Goal: Ask a question

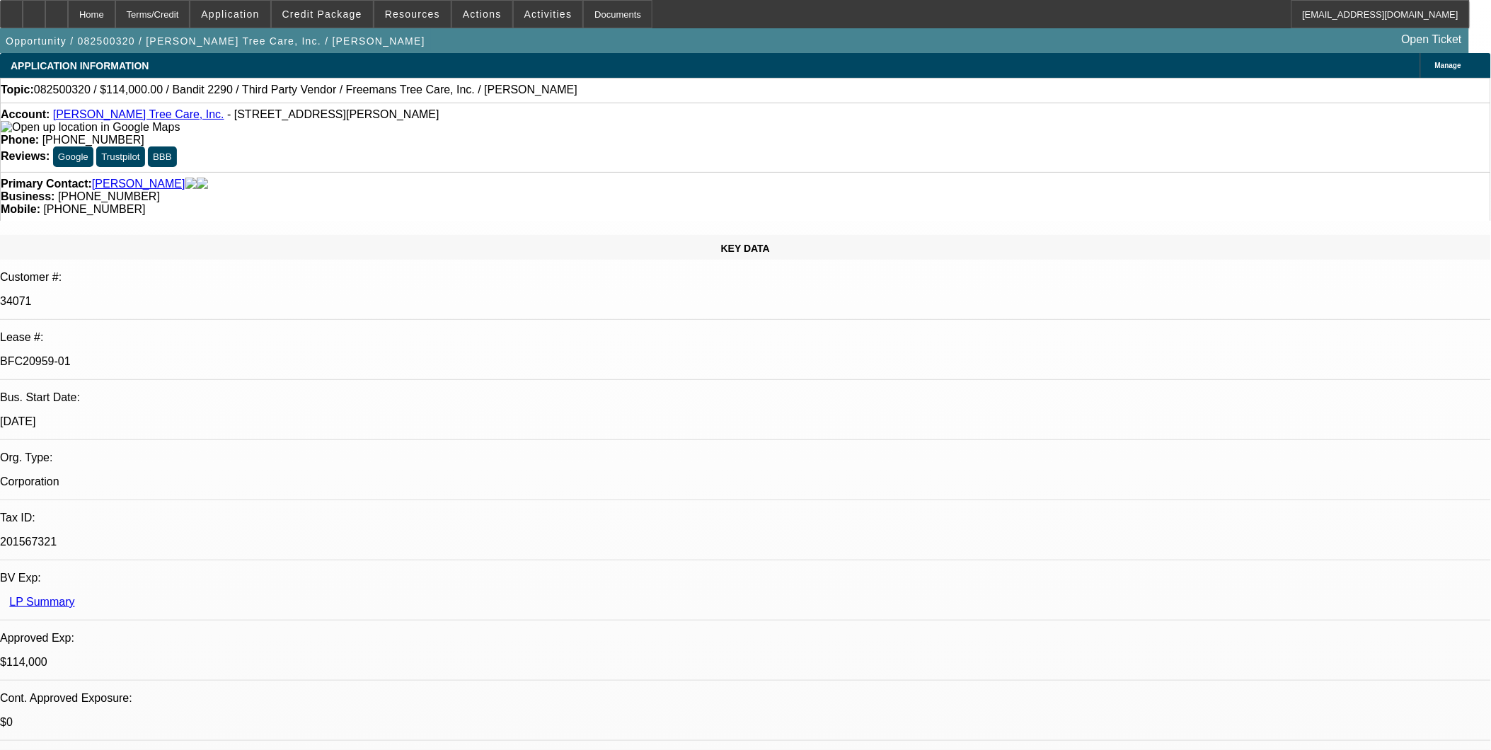
select select "0"
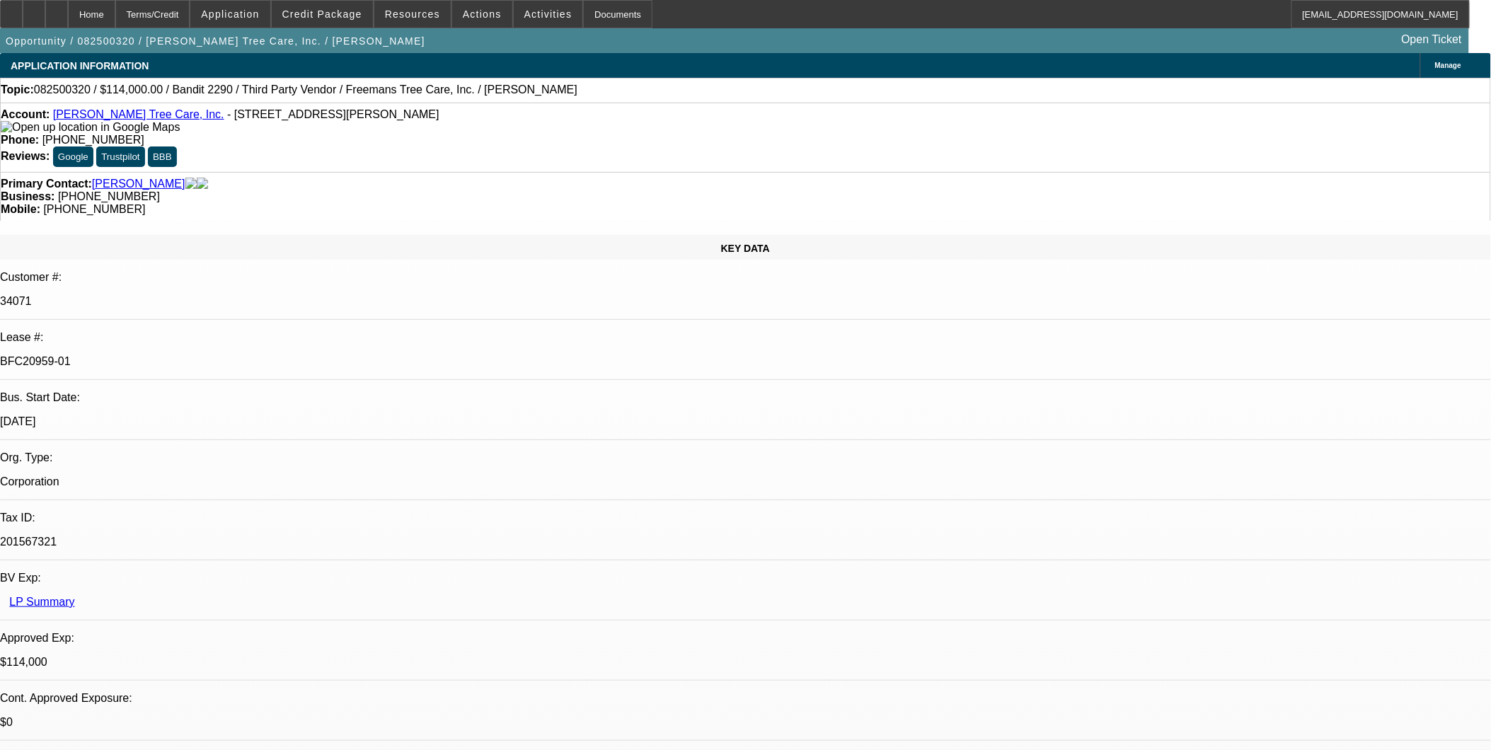
select select "0"
select select "2"
select select "0"
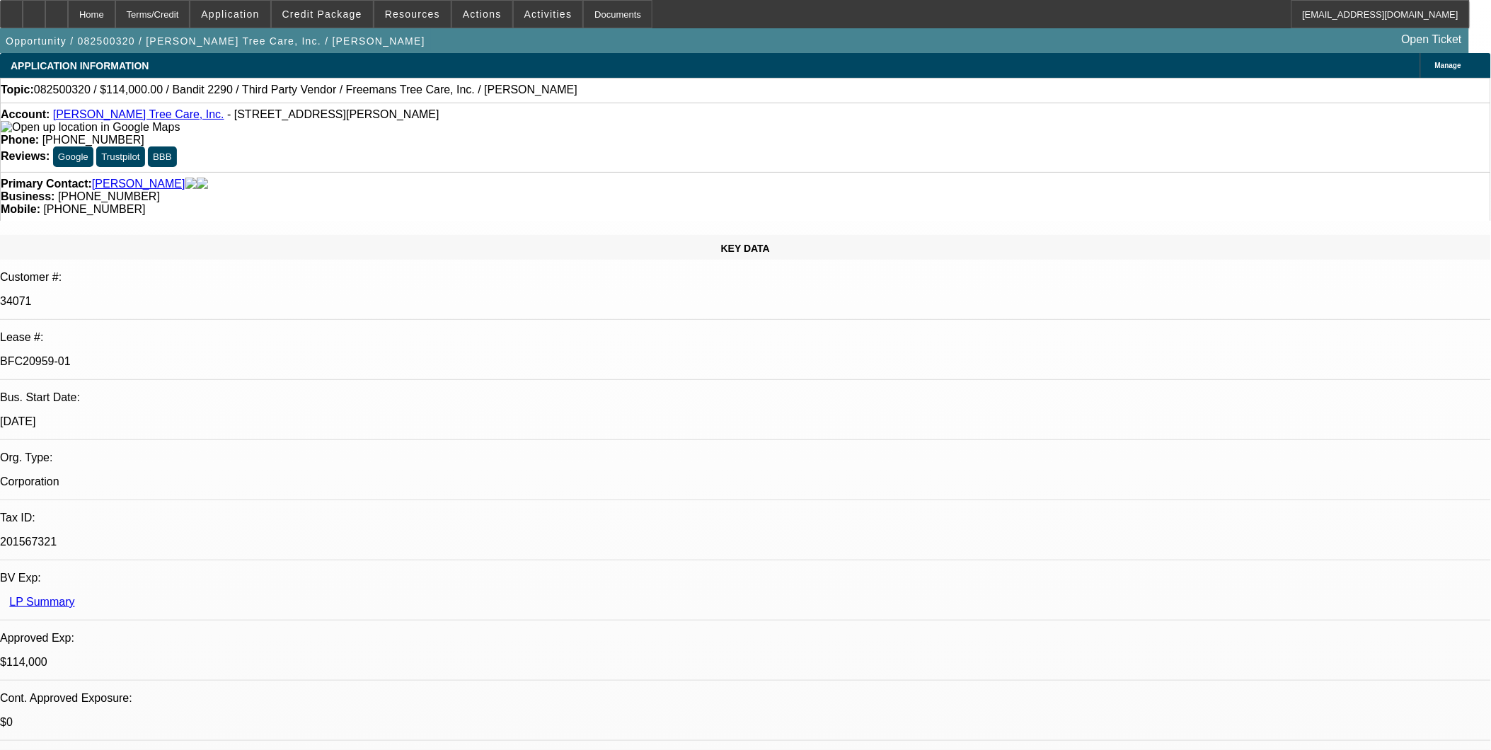
select select "2"
select select "0"
select select "1"
select select "6"
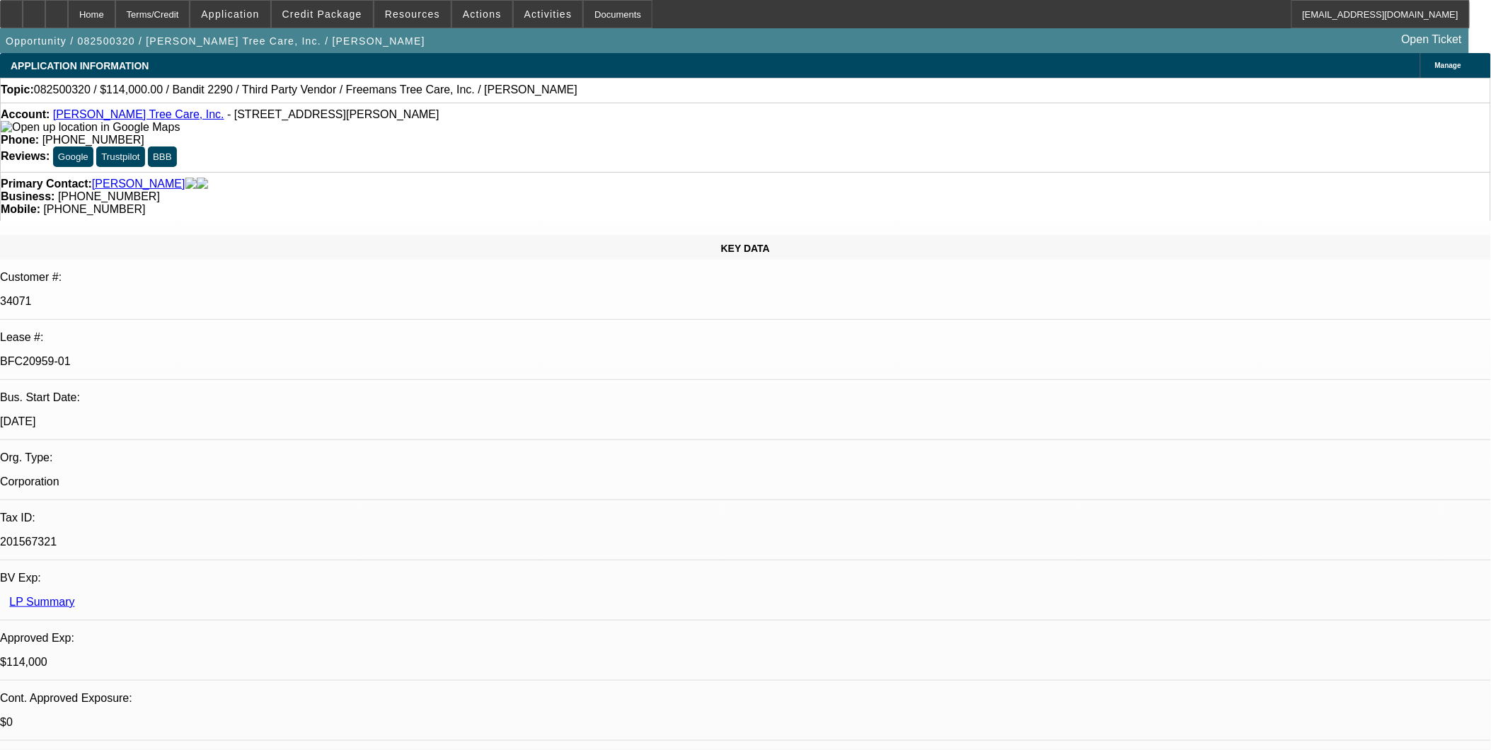
select select "1"
select select "6"
select select "1"
select select "2"
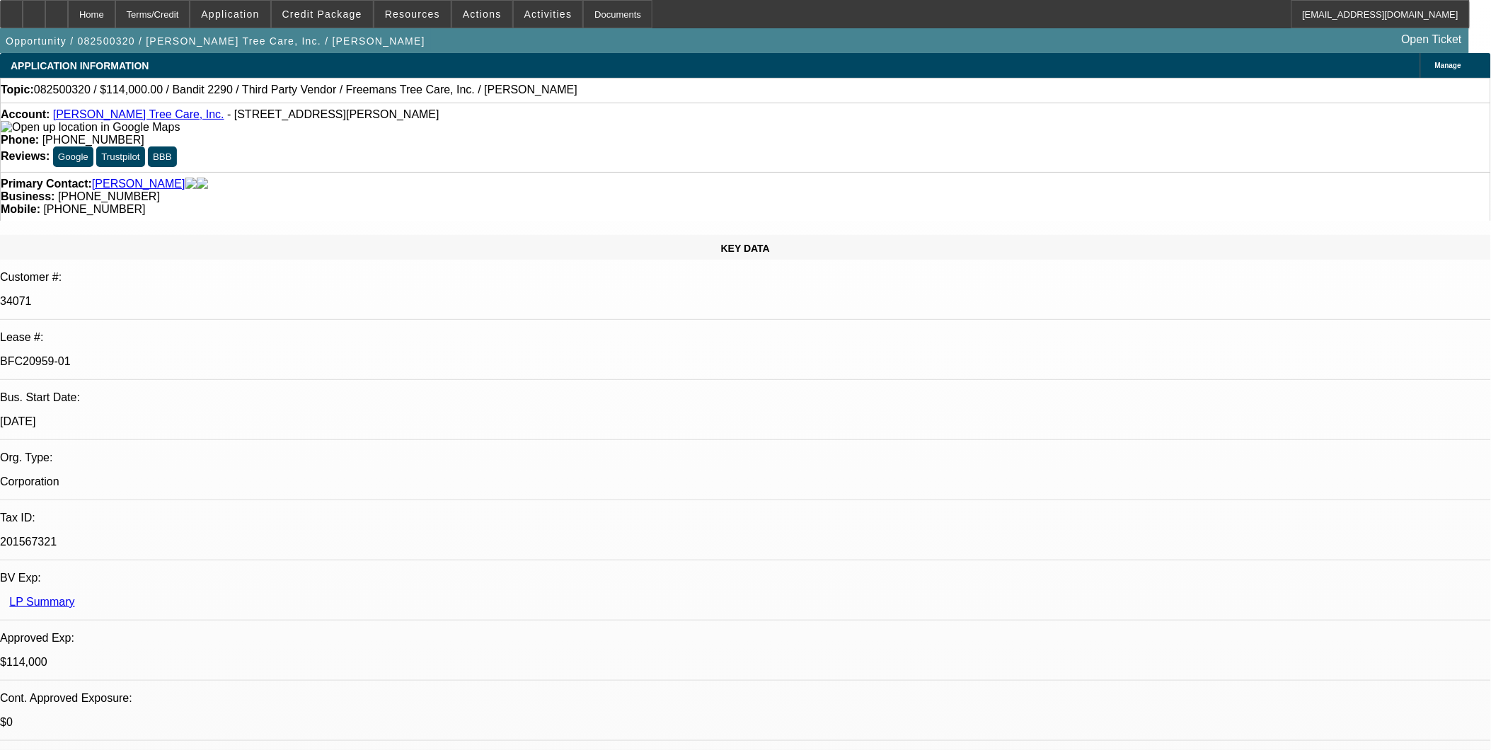
select select "6"
select select "1"
select select "2"
select select "6"
